Goal: Submit feedback/report problem

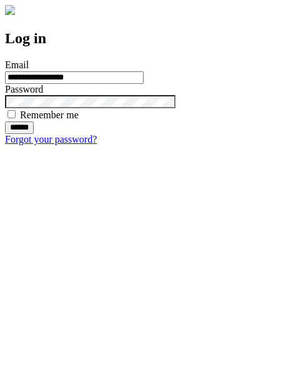
type input "**********"
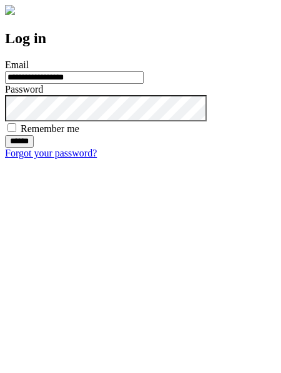
click at [34, 148] on input "******" at bounding box center [19, 141] width 29 height 13
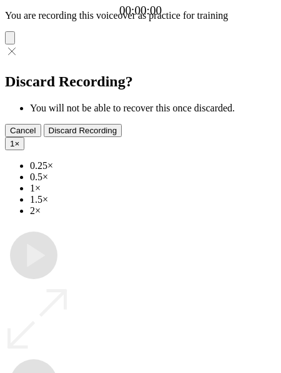
type input "**********"
